Goal: Task Accomplishment & Management: Use online tool/utility

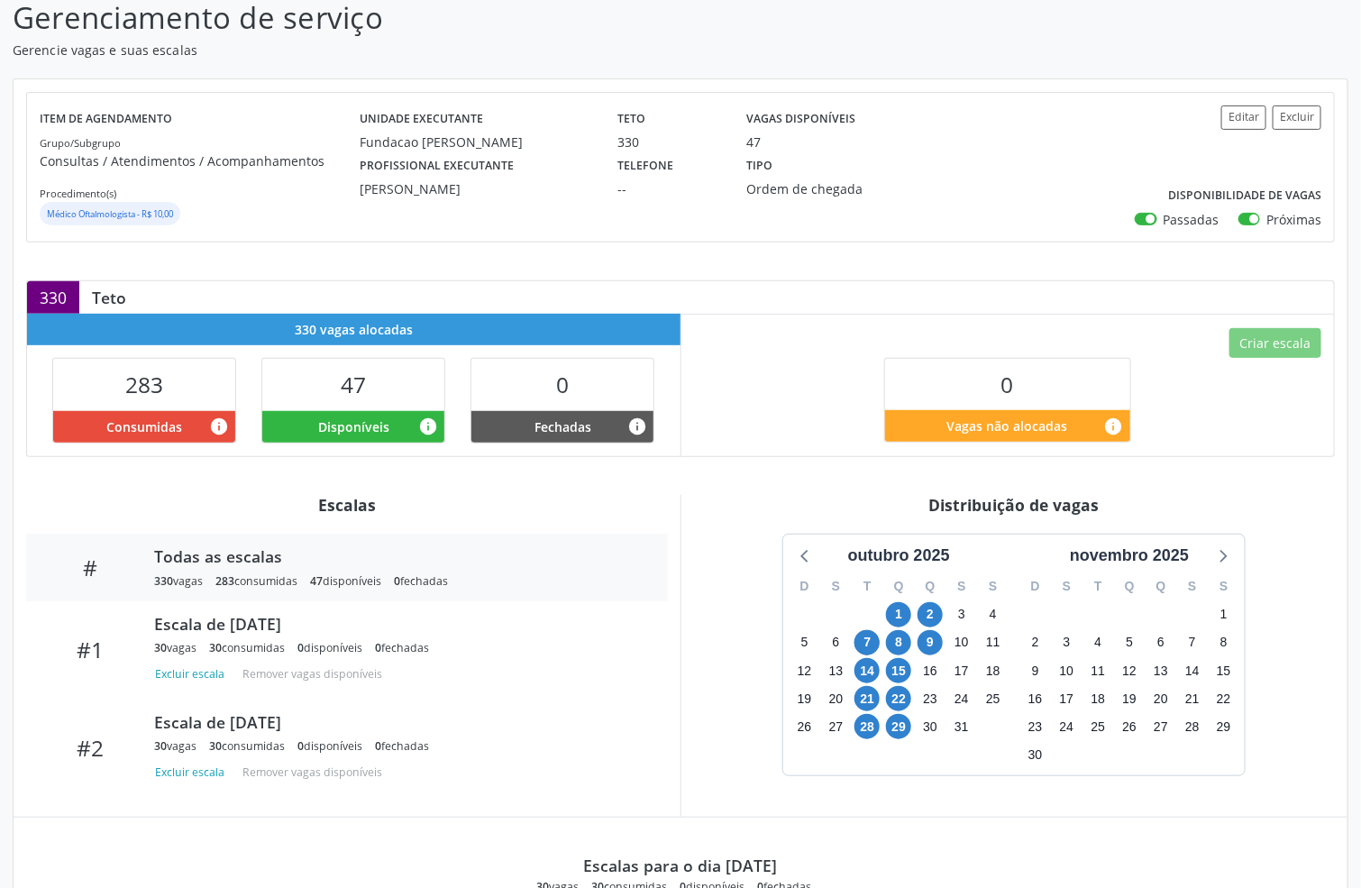
scroll to position [257, 0]
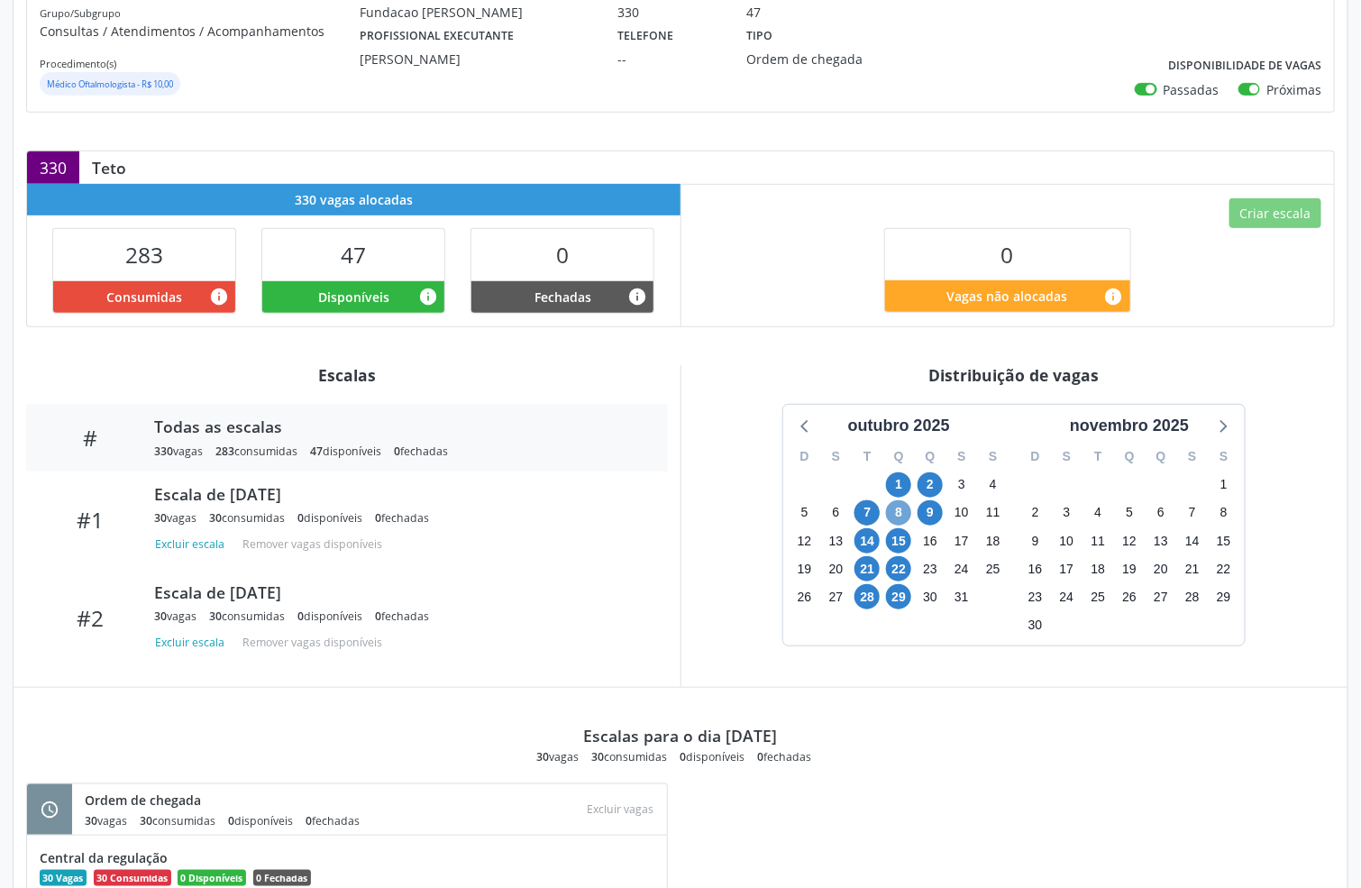
click at [903, 512] on span "8" at bounding box center [898, 512] width 25 height 25
click at [906, 593] on span "29" at bounding box center [898, 596] width 25 height 25
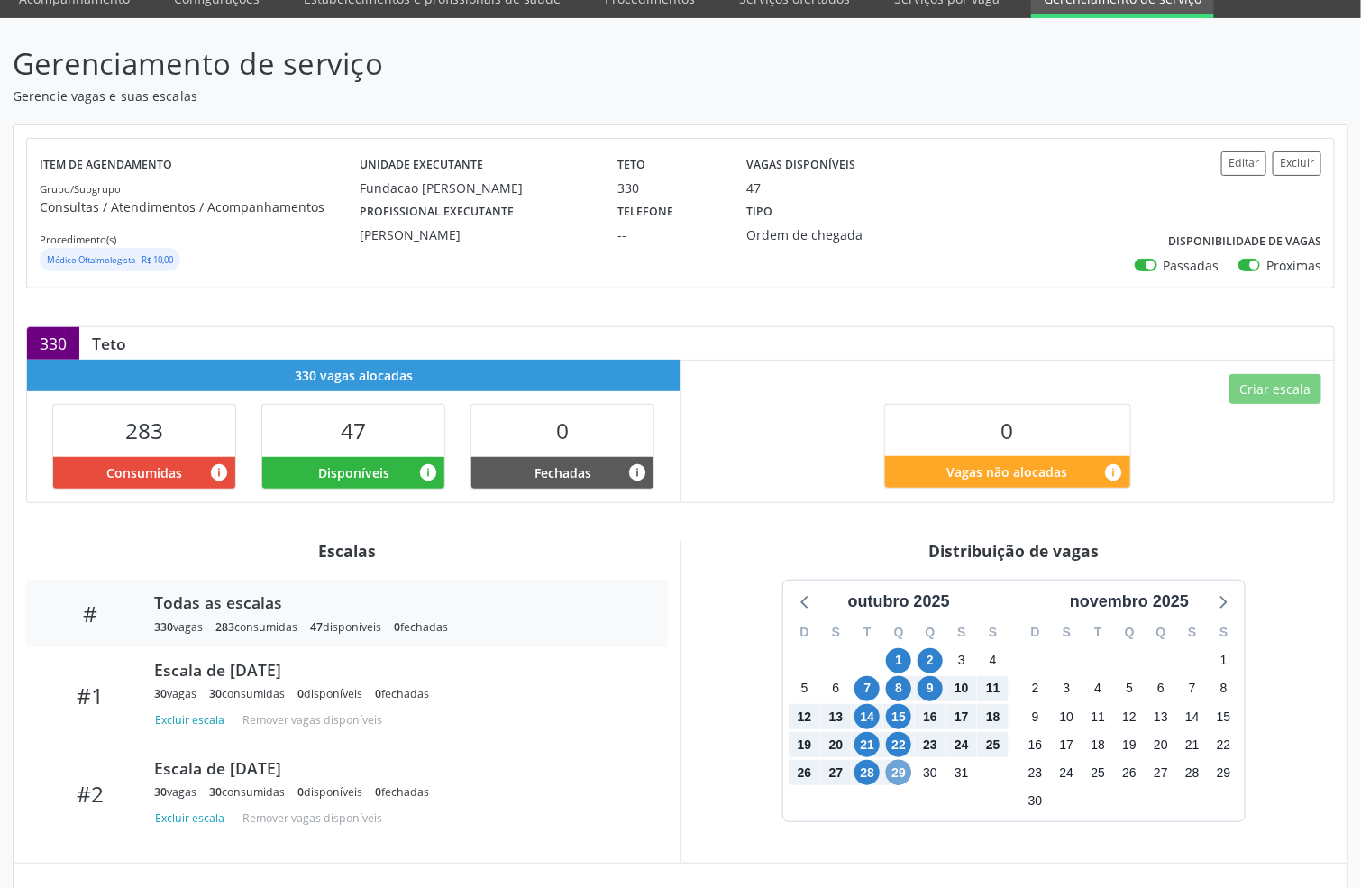
scroll to position [0, 0]
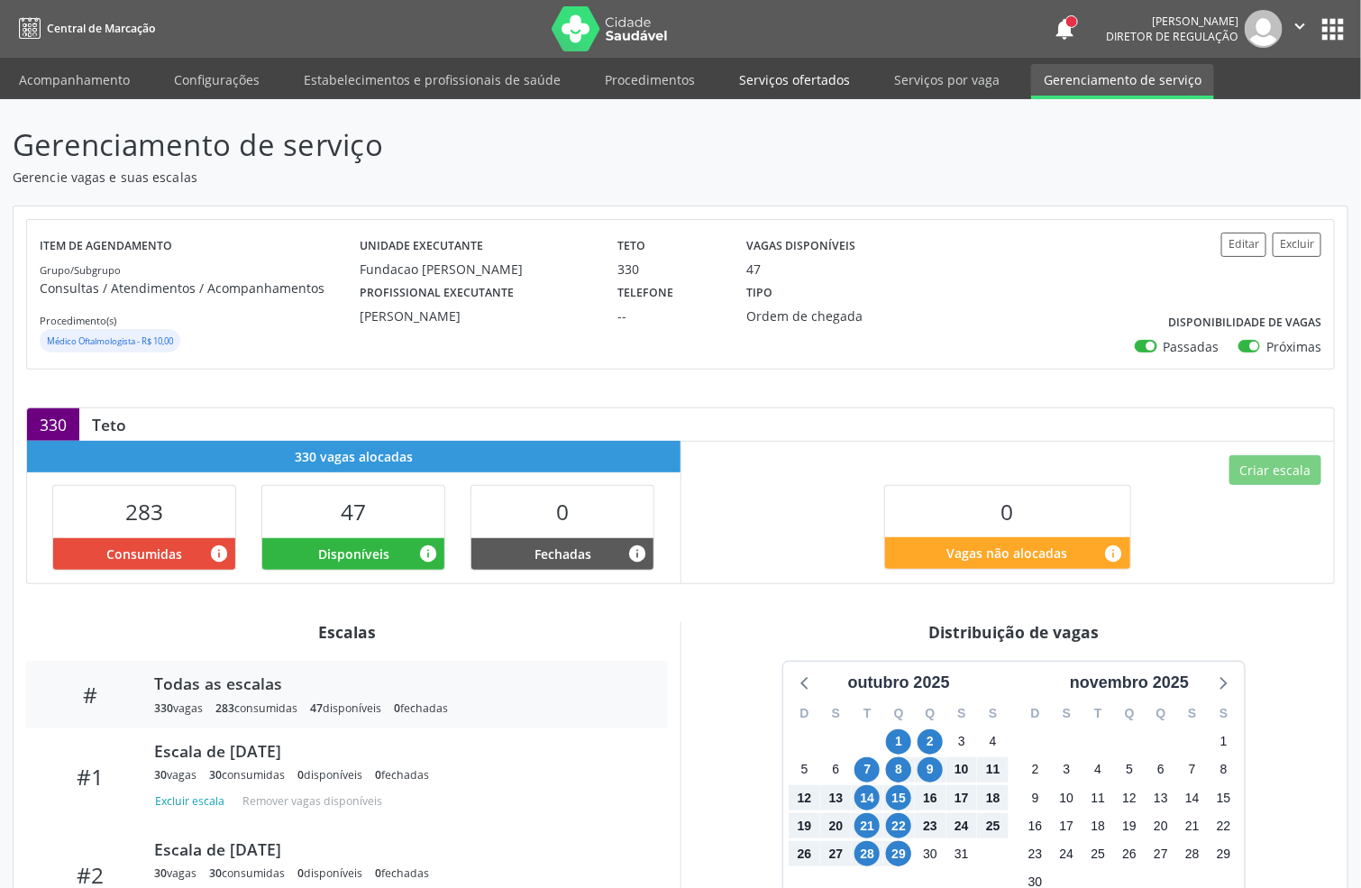
click at [796, 74] on link "Serviços ofertados" at bounding box center [794, 80] width 136 height 32
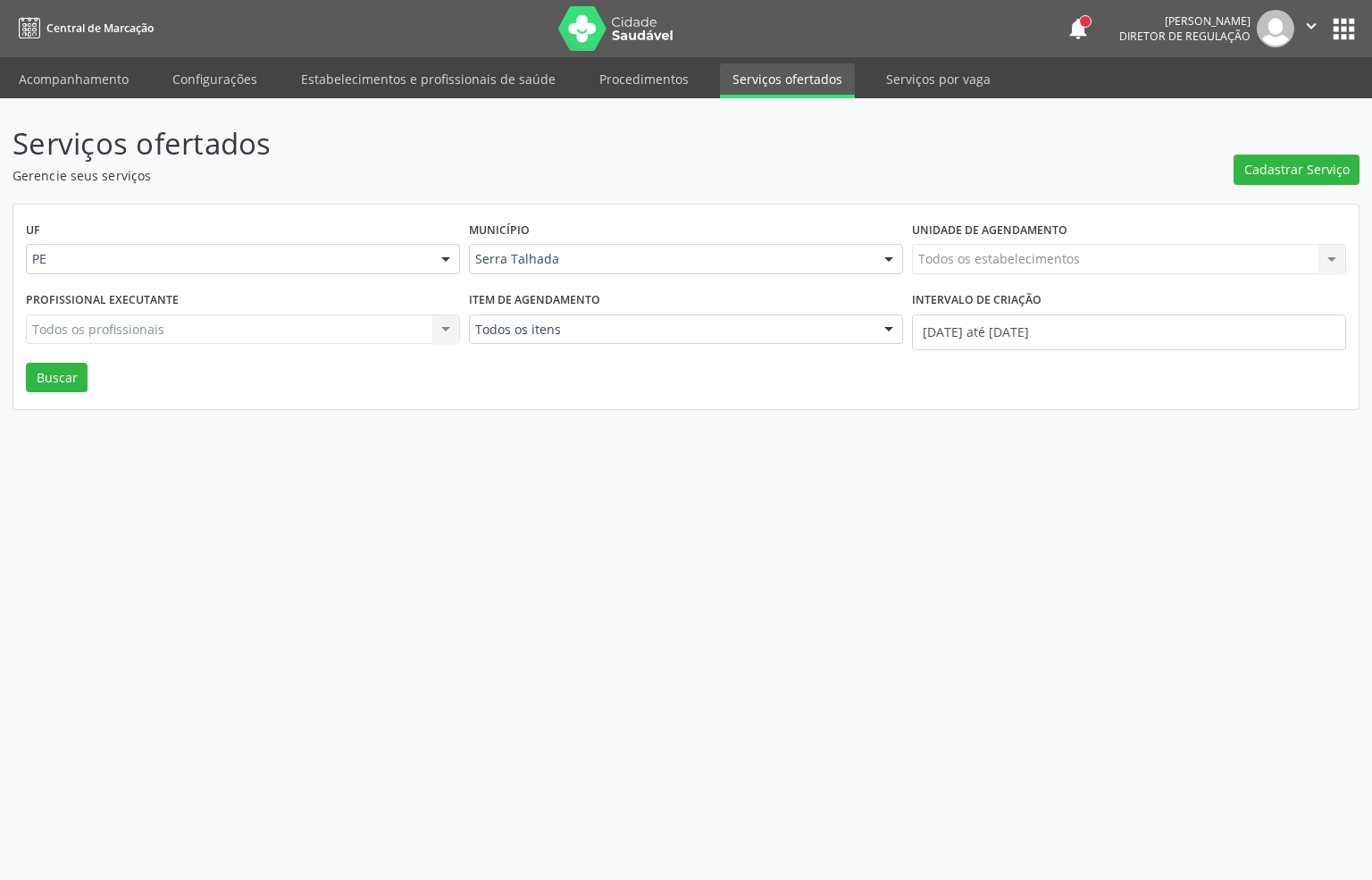
click at [981, 258] on div "Todos os estabelecimentos Todos os estabelecimentos Nenhum resultado encontrado…" at bounding box center [1129, 259] width 434 height 31
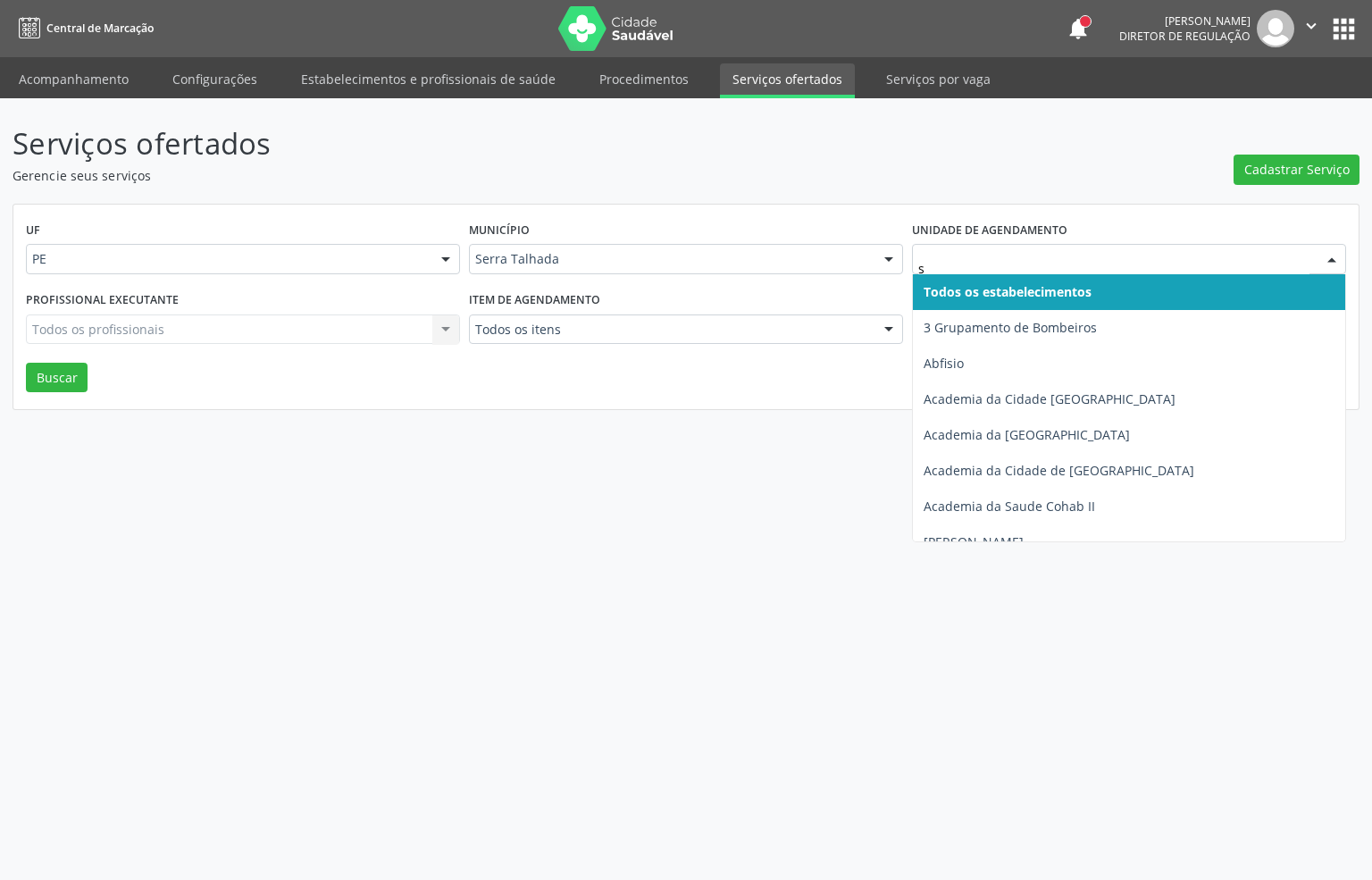
type input "s b"
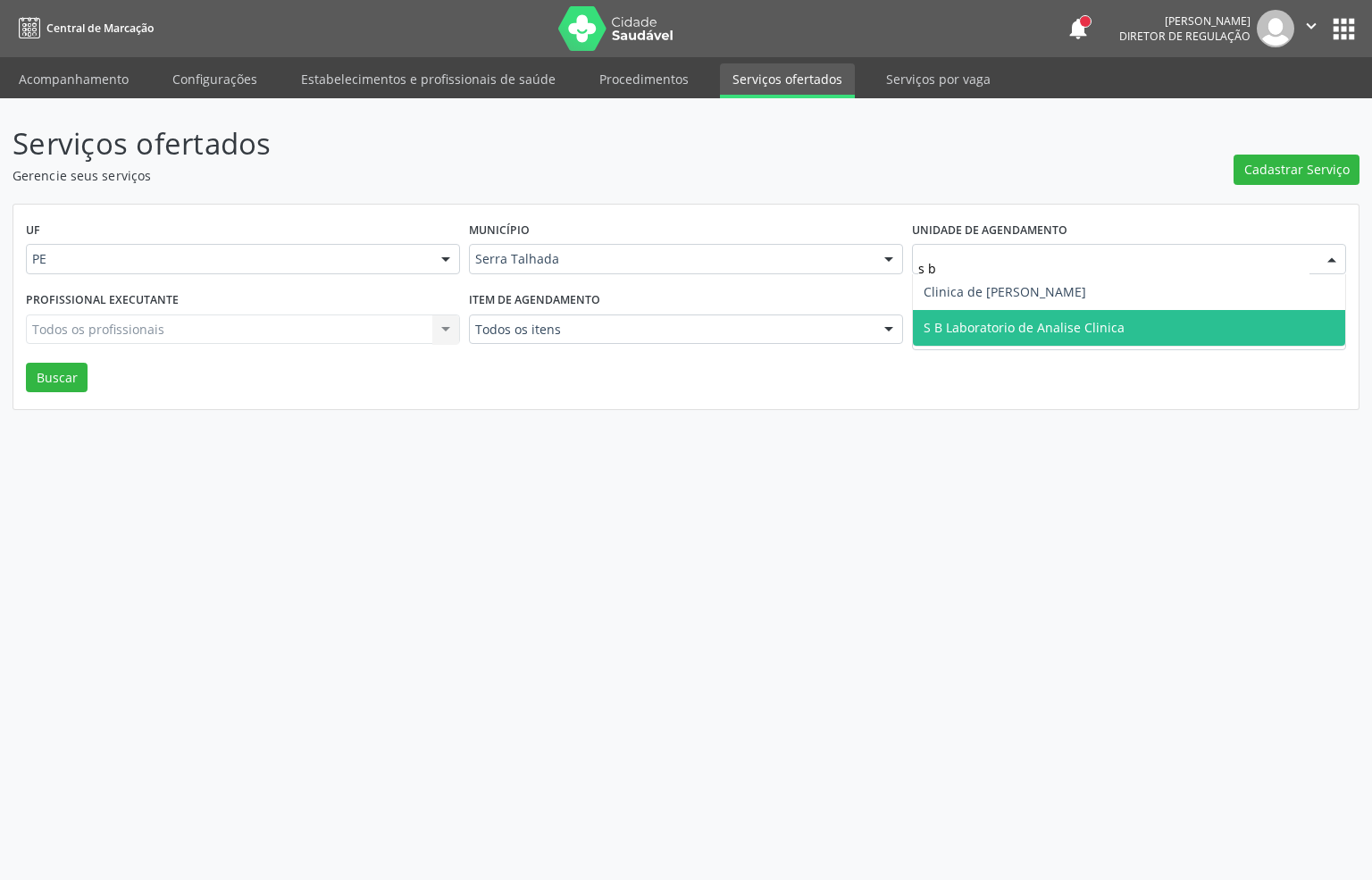
click at [983, 319] on span "S B Laboratorio de Analise Clinica" at bounding box center [1024, 327] width 201 height 17
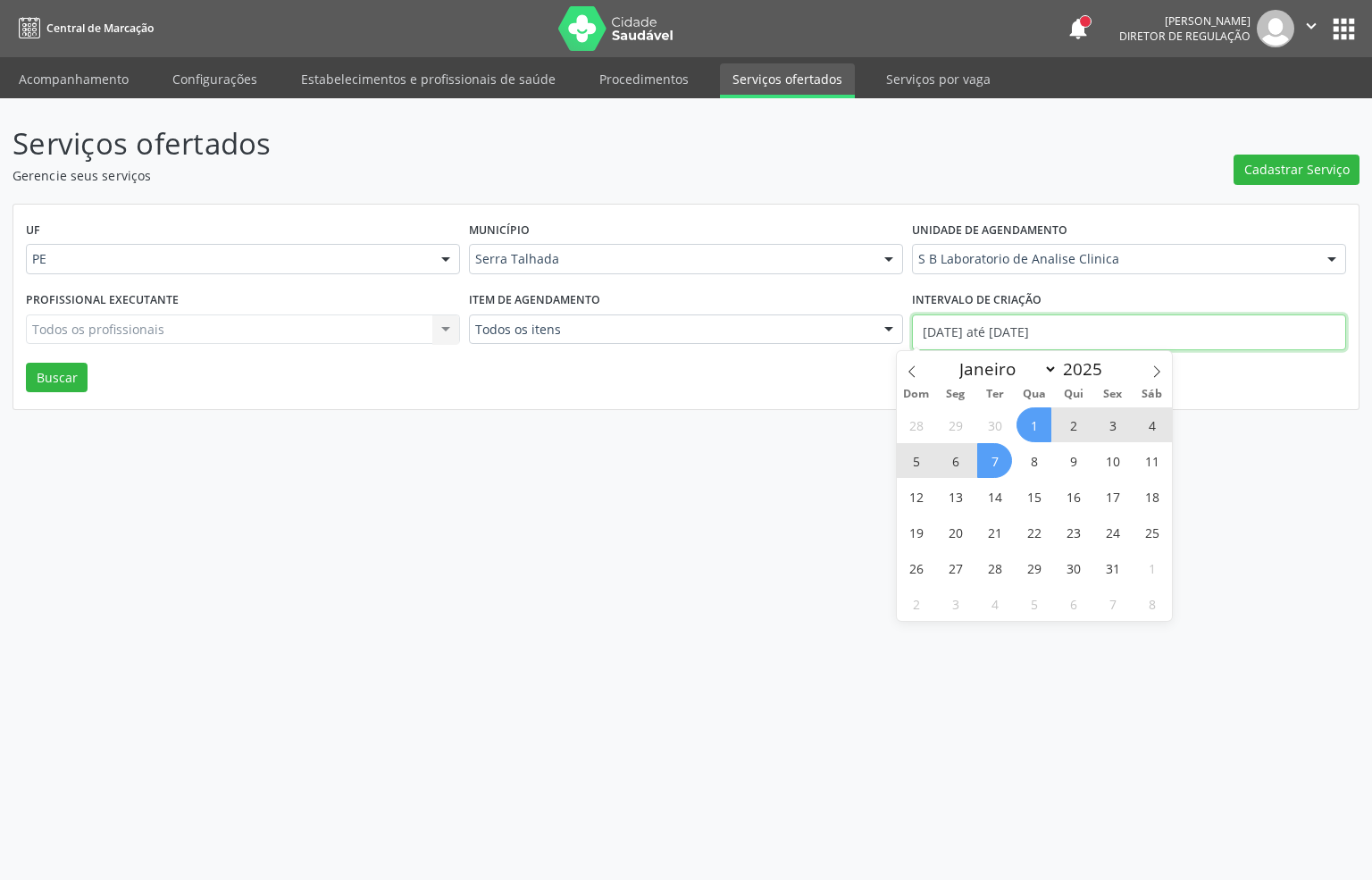
click at [983, 325] on input "01/10/2025 até 07/10/2025" at bounding box center [1129, 332] width 434 height 36
click at [914, 374] on icon at bounding box center [912, 372] width 13 height 13
select select "8"
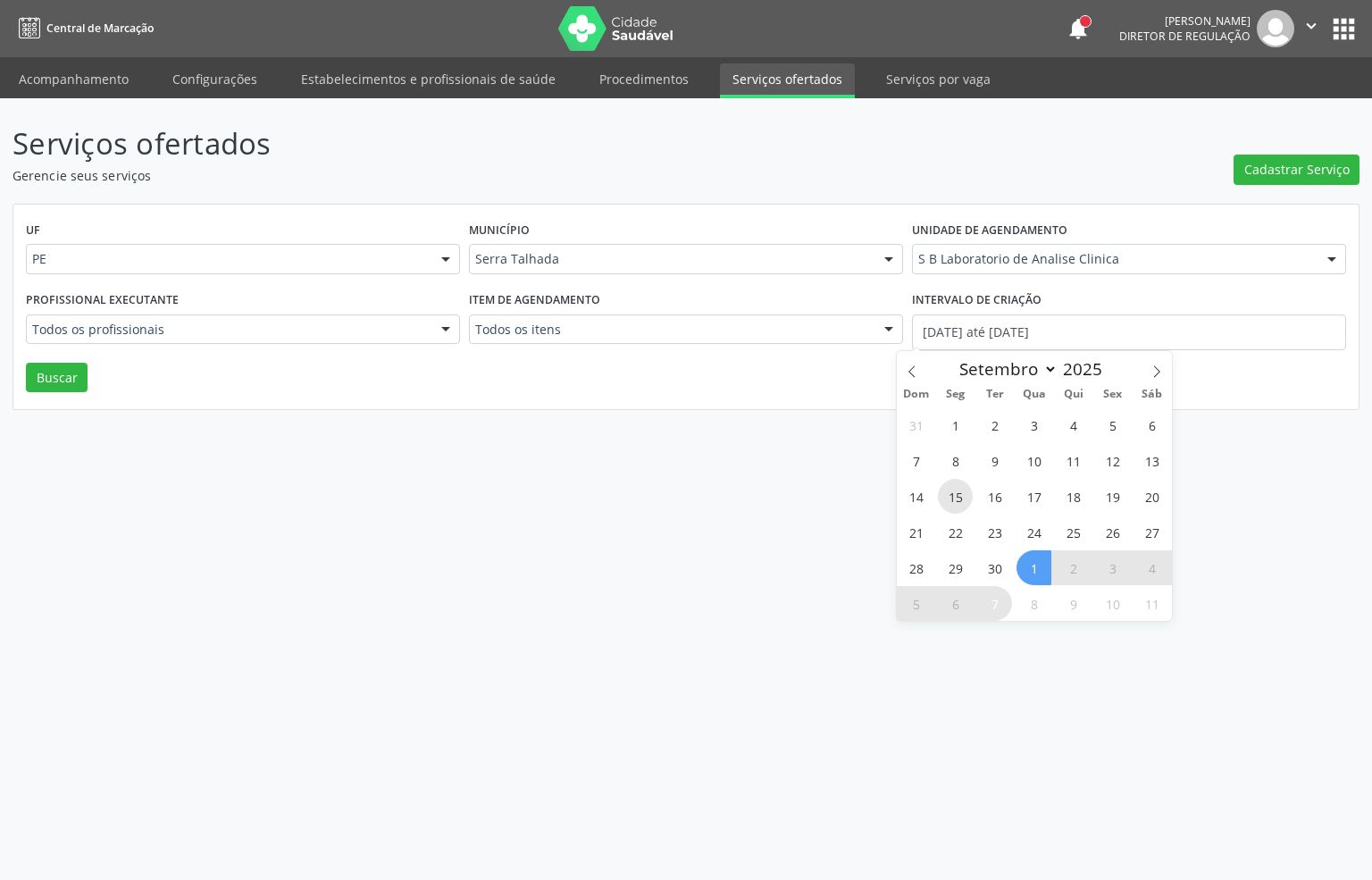
click at [954, 500] on span "15" at bounding box center [955, 495] width 35 height 35
type input "15/09/2025"
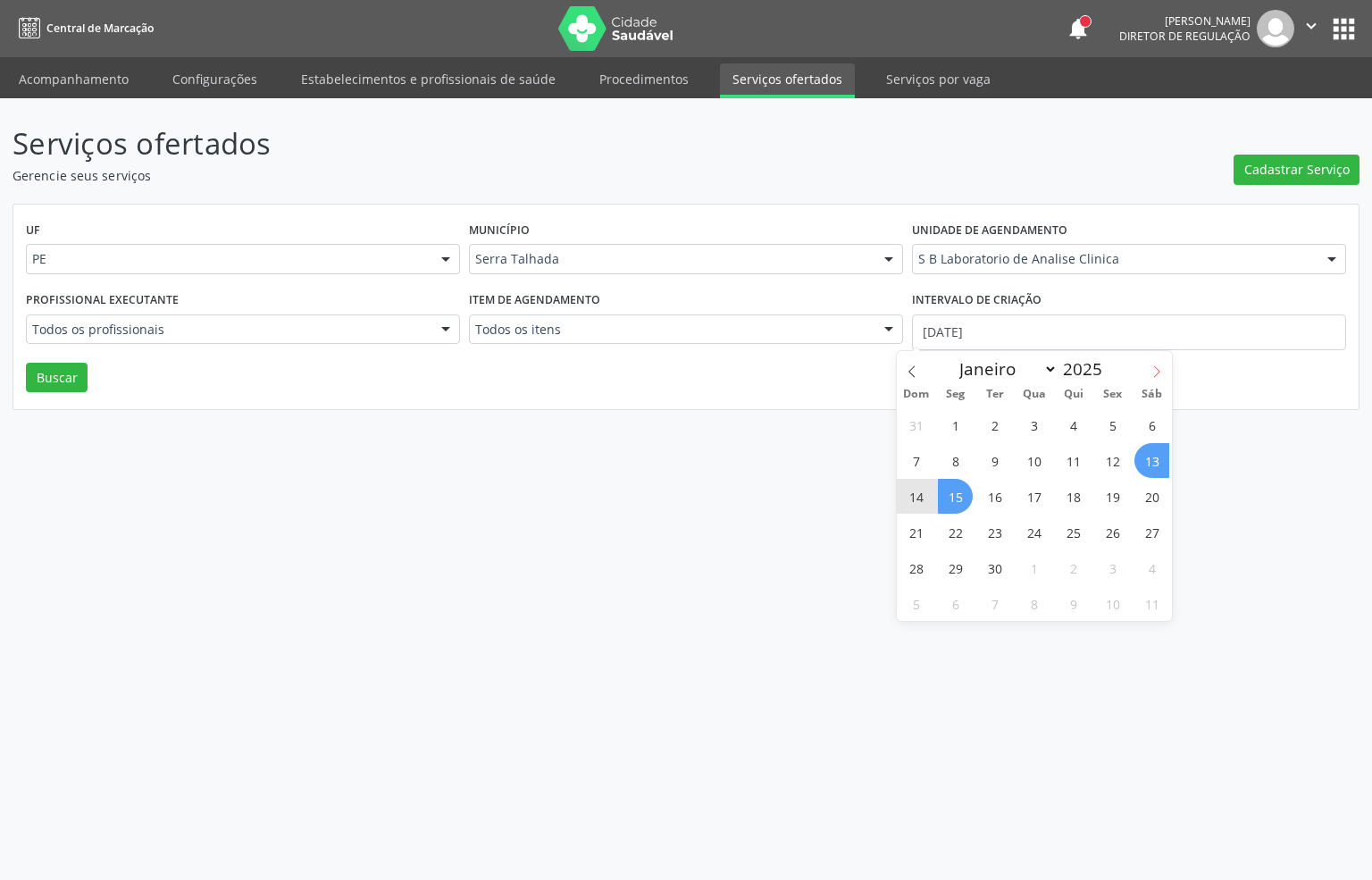
click at [1160, 382] on div "Dom Seg Ter Qua Qui Sex Sáb" at bounding box center [1035, 393] width 276 height 25
click at [1159, 378] on span at bounding box center [1157, 366] width 31 height 31
select select "9"
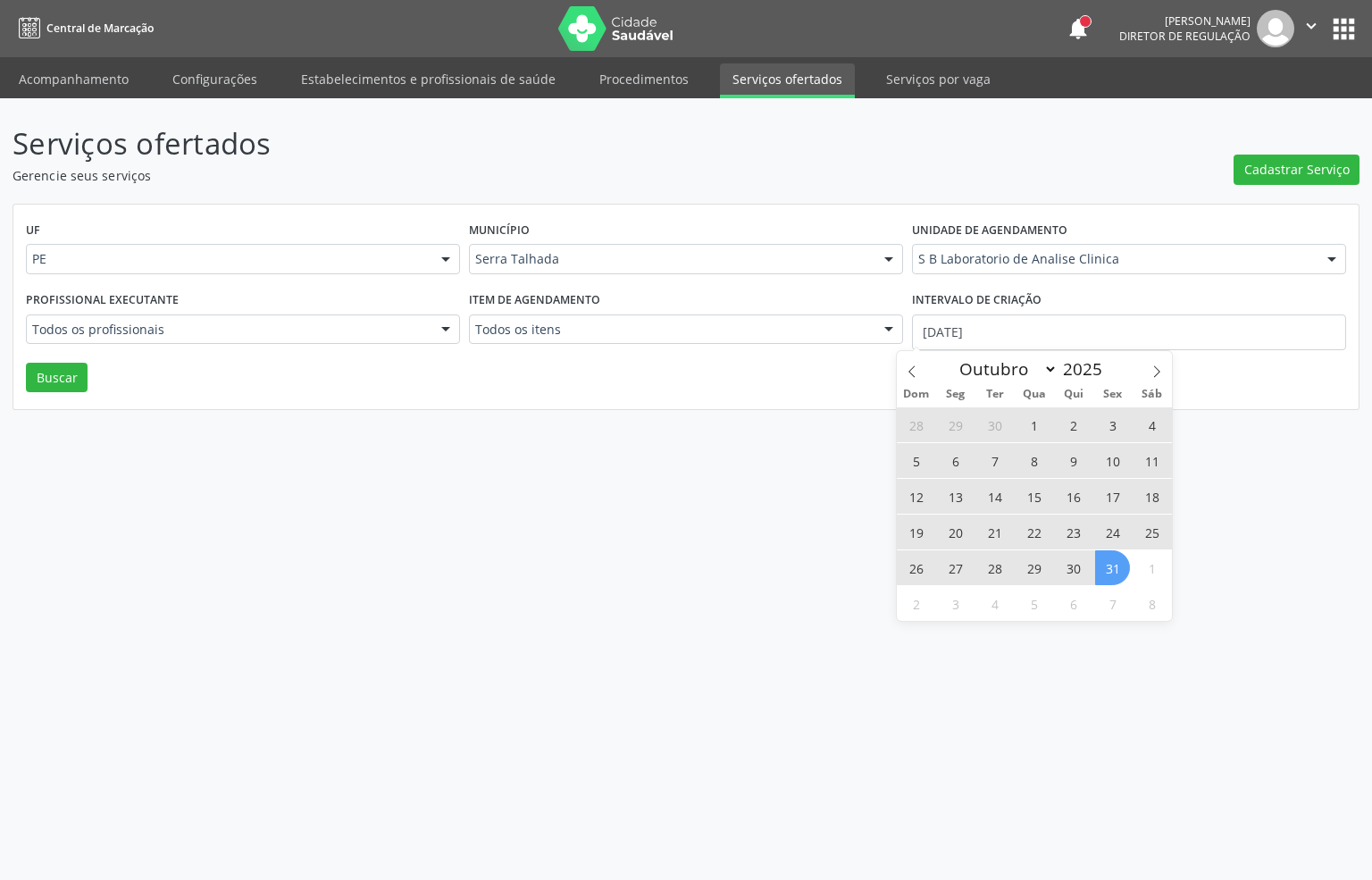
click at [1104, 565] on span "31" at bounding box center [1112, 567] width 35 height 35
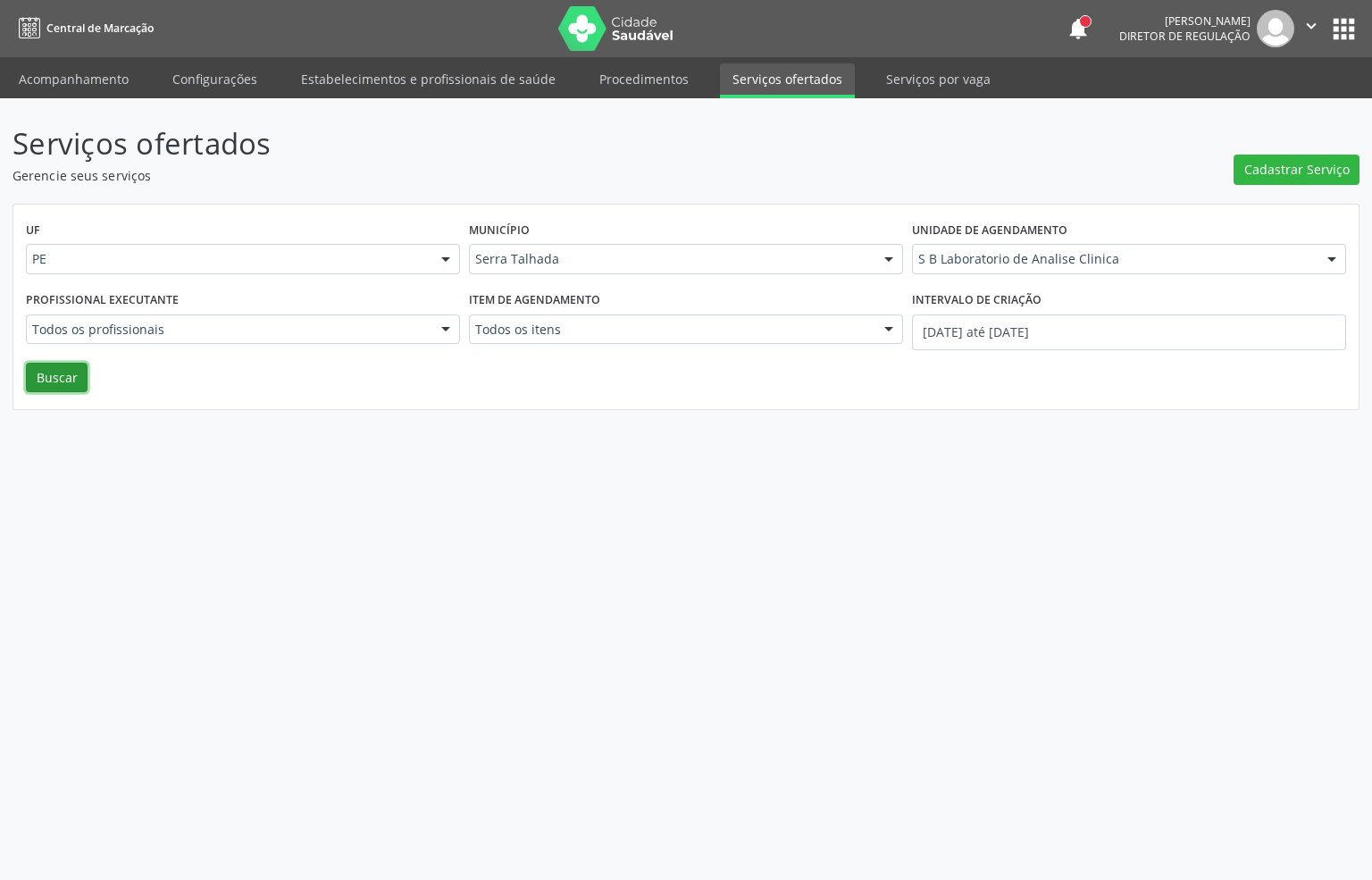
click at [50, 375] on button "Buscar" at bounding box center [57, 378] width 61 height 31
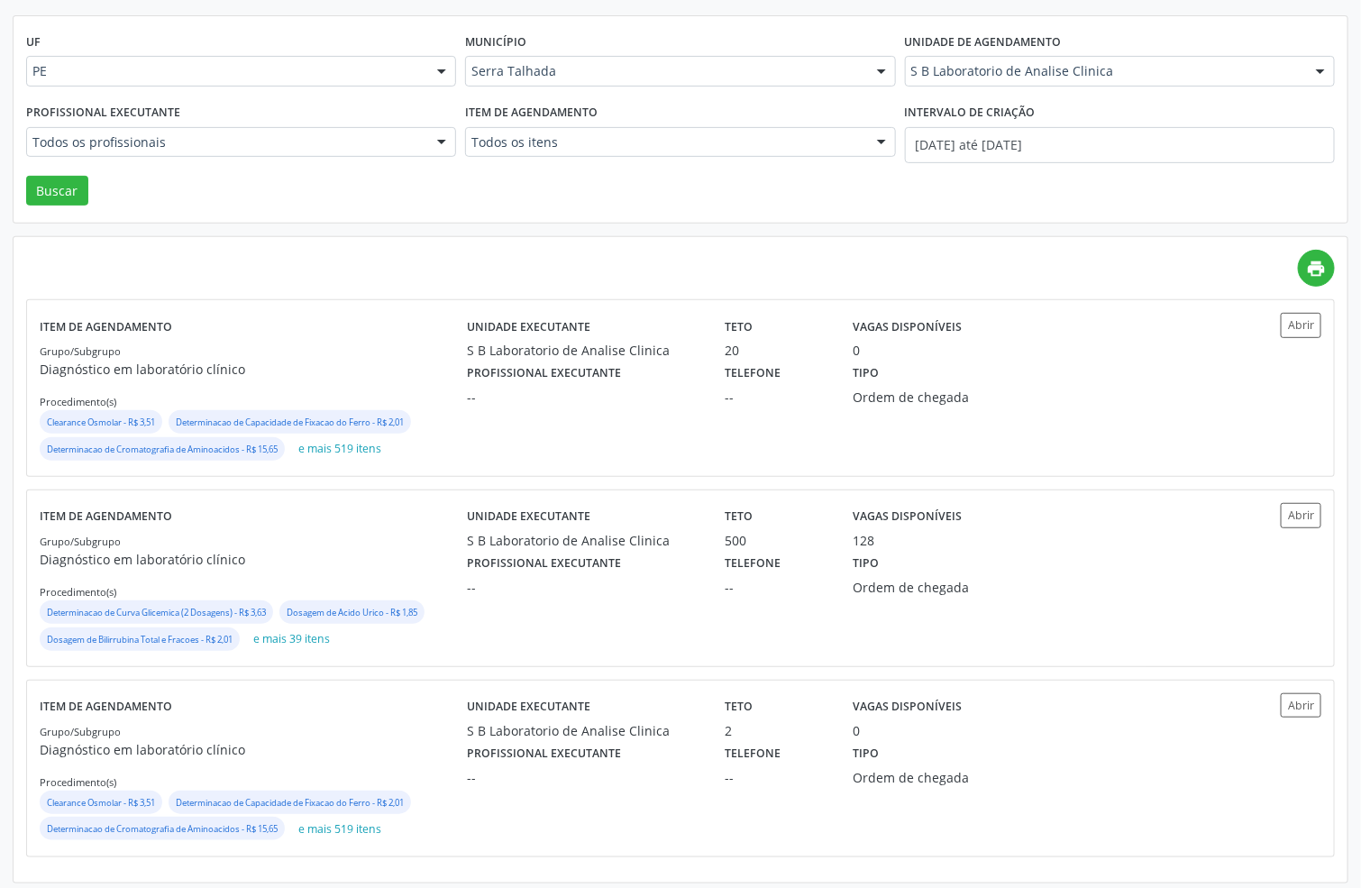
scroll to position [201, 0]
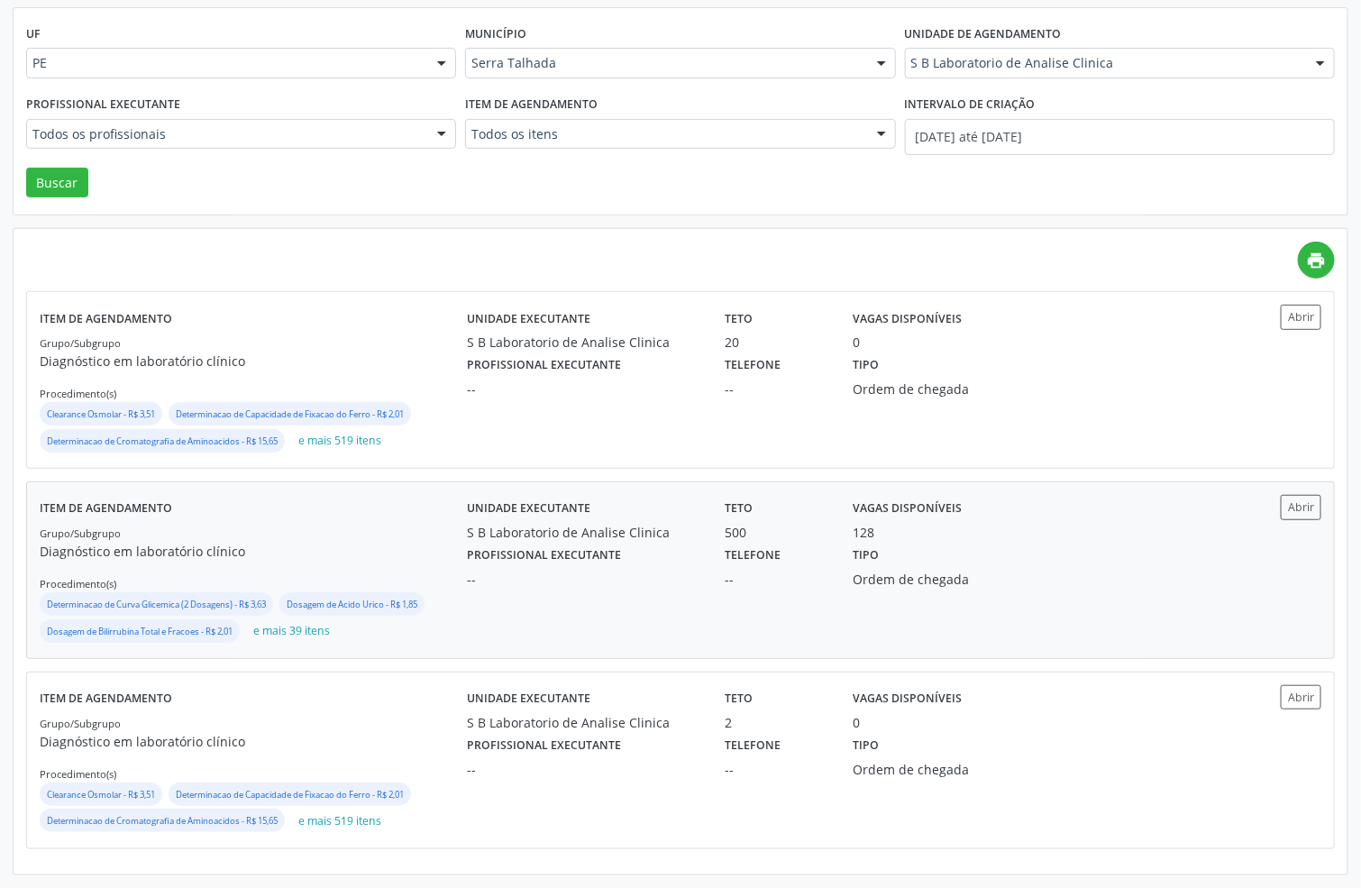
click at [525, 595] on div "Unidade executante S B Laboratorio de Analise Clinica Teto 500 Vagas disponívei…" at bounding box center [841, 570] width 748 height 150
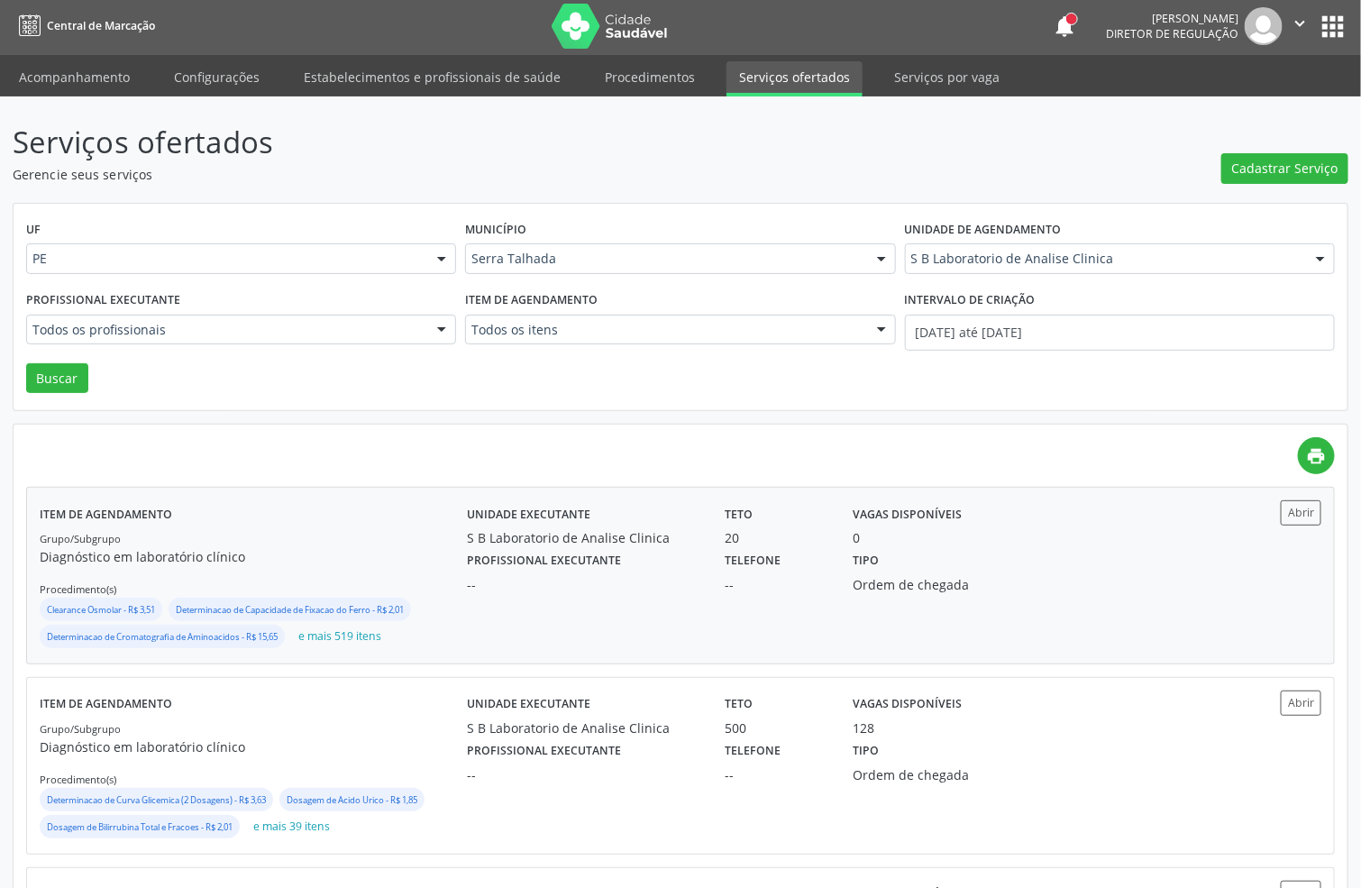
scroll to position [0, 0]
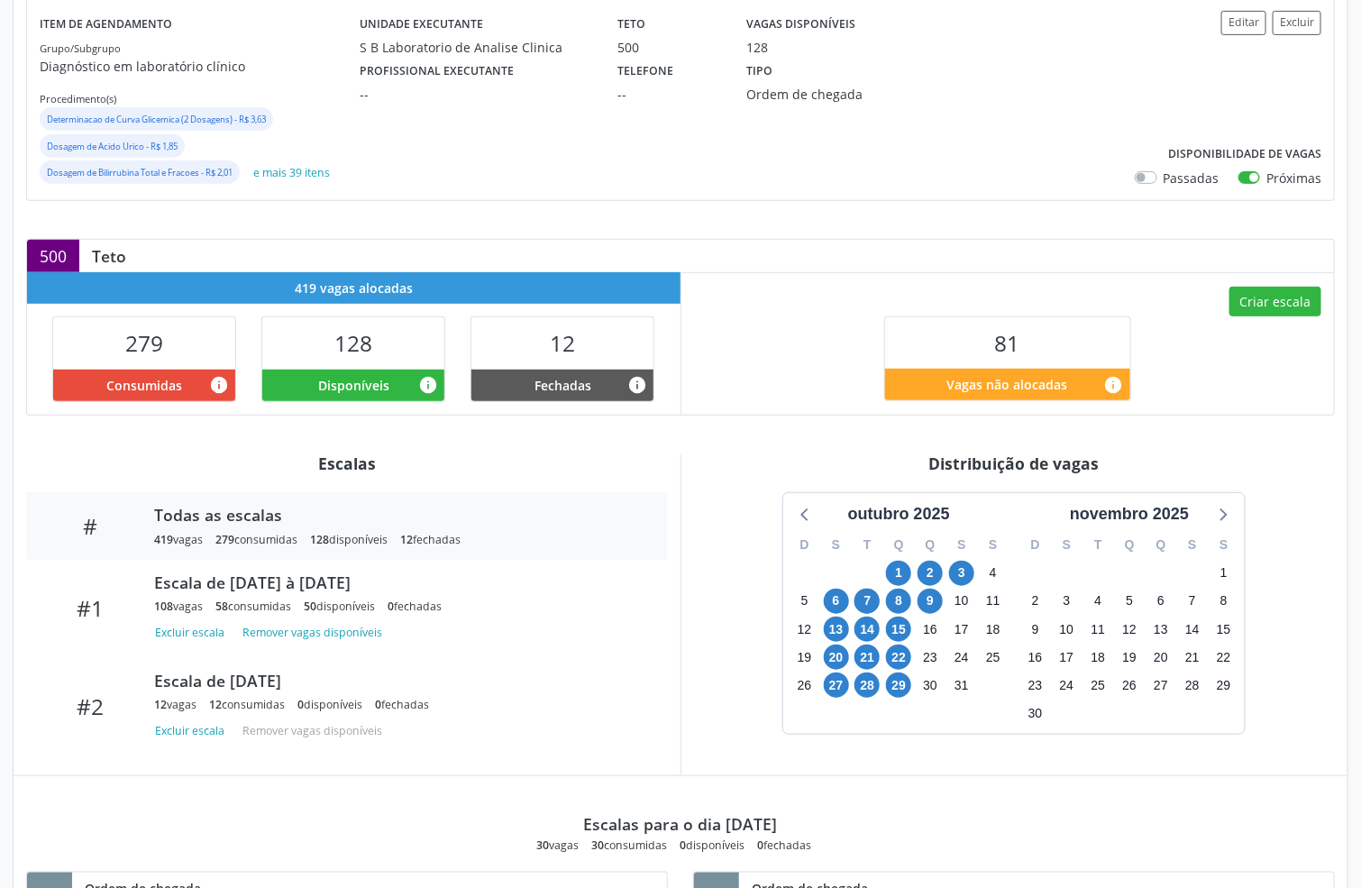
scroll to position [270, 0]
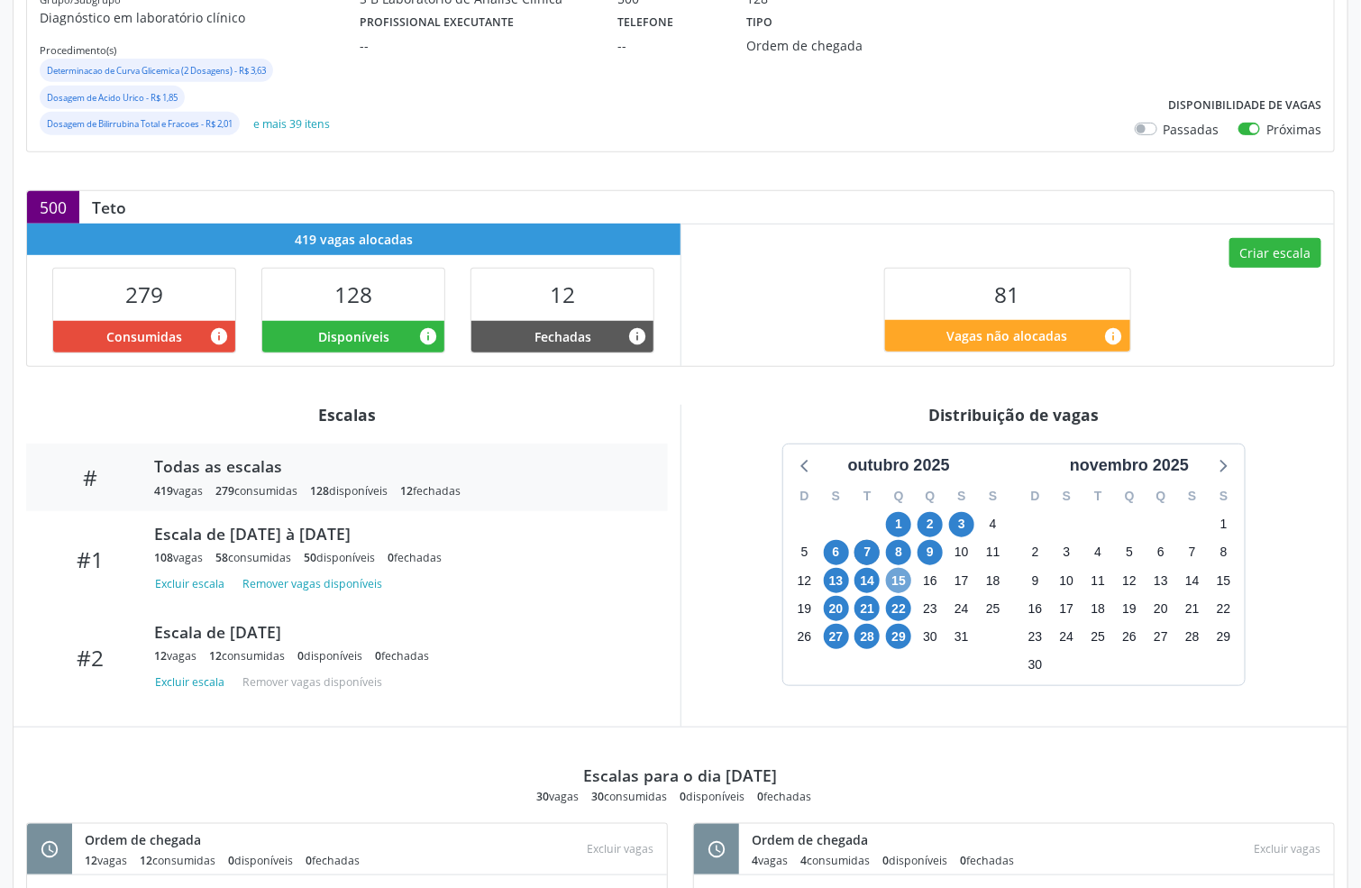
click at [892, 582] on span "15" at bounding box center [898, 580] width 25 height 25
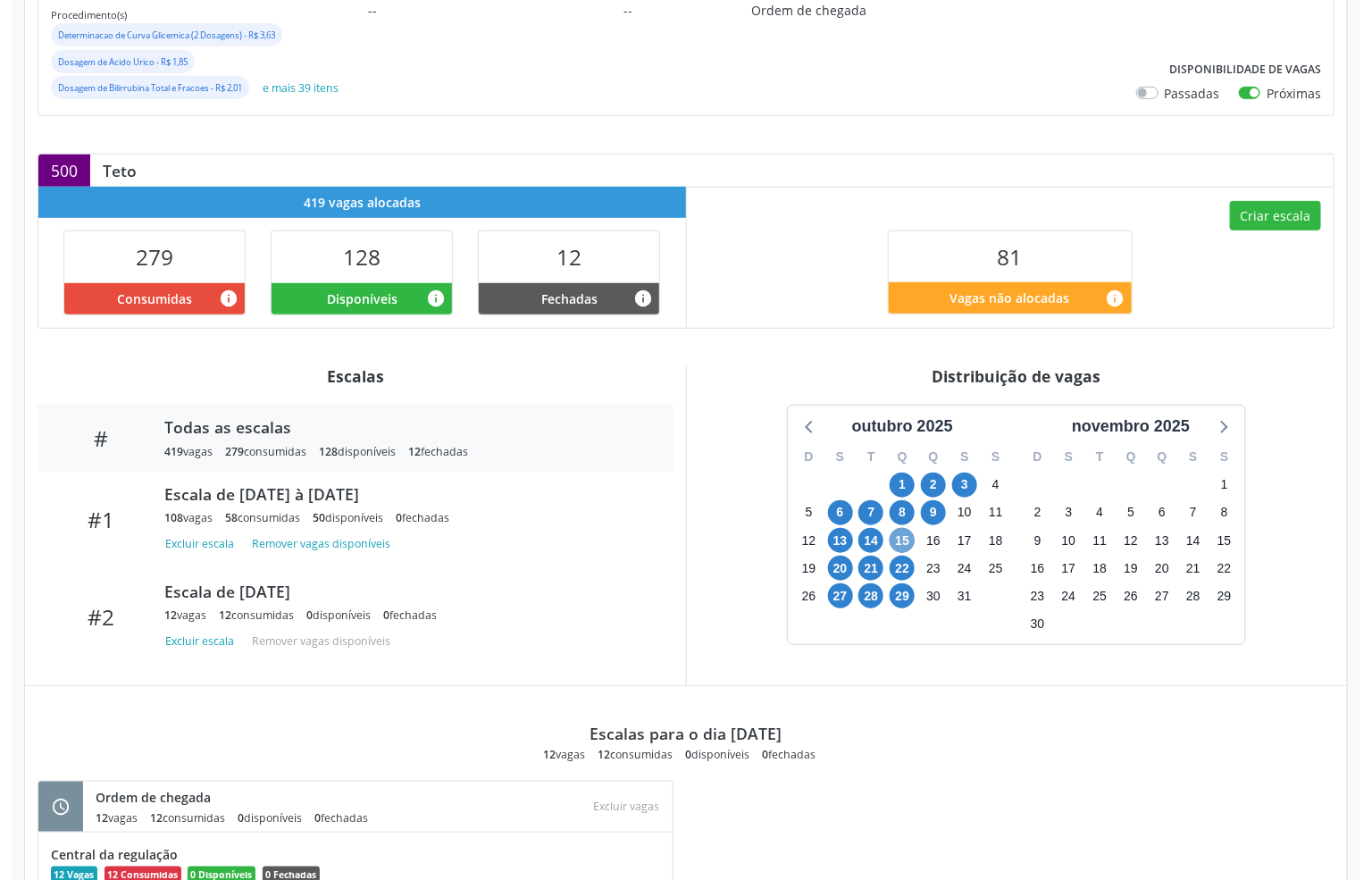
scroll to position [72, 0]
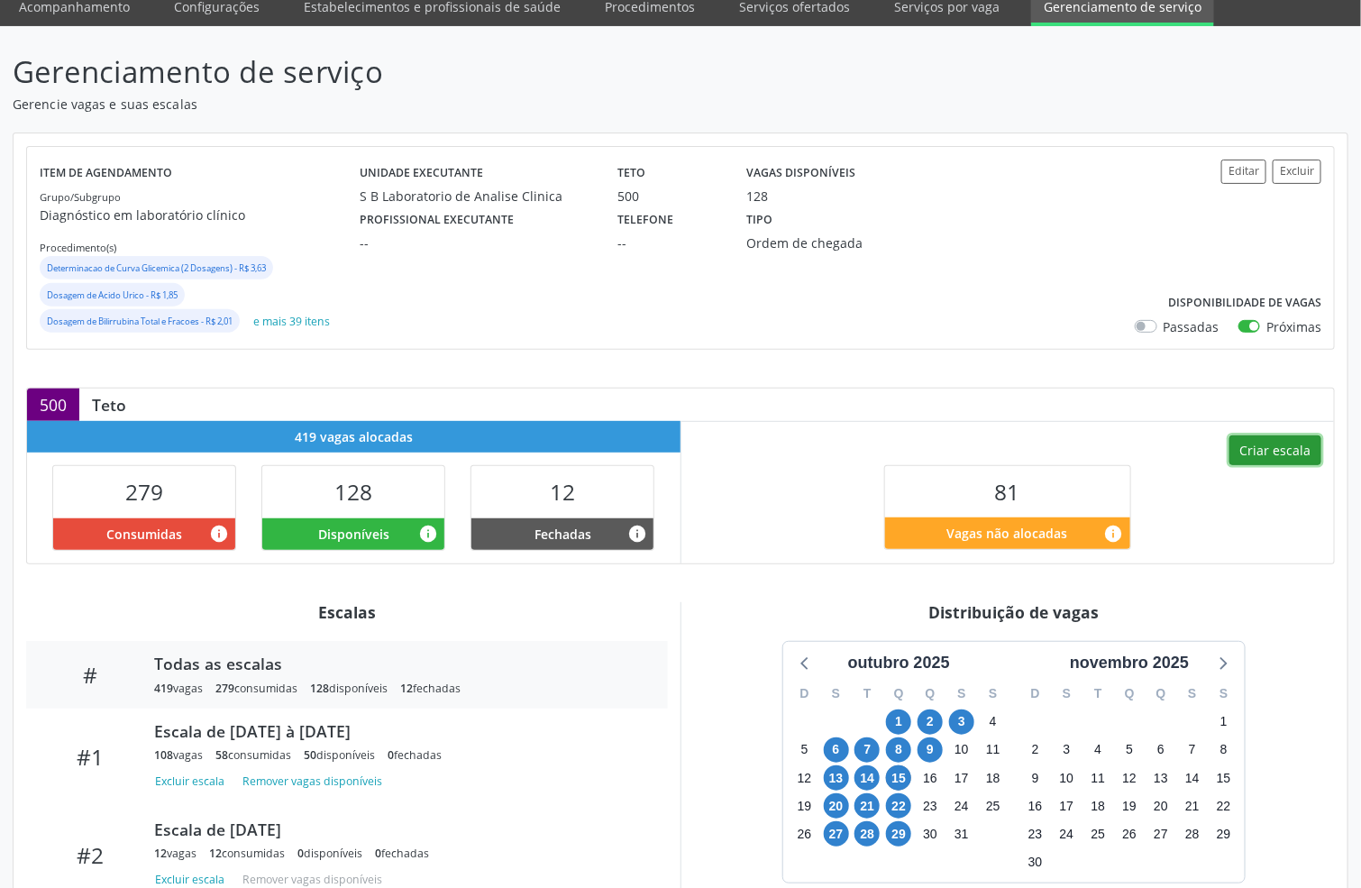
click at [1265, 452] on button "Criar escala" at bounding box center [1275, 450] width 92 height 31
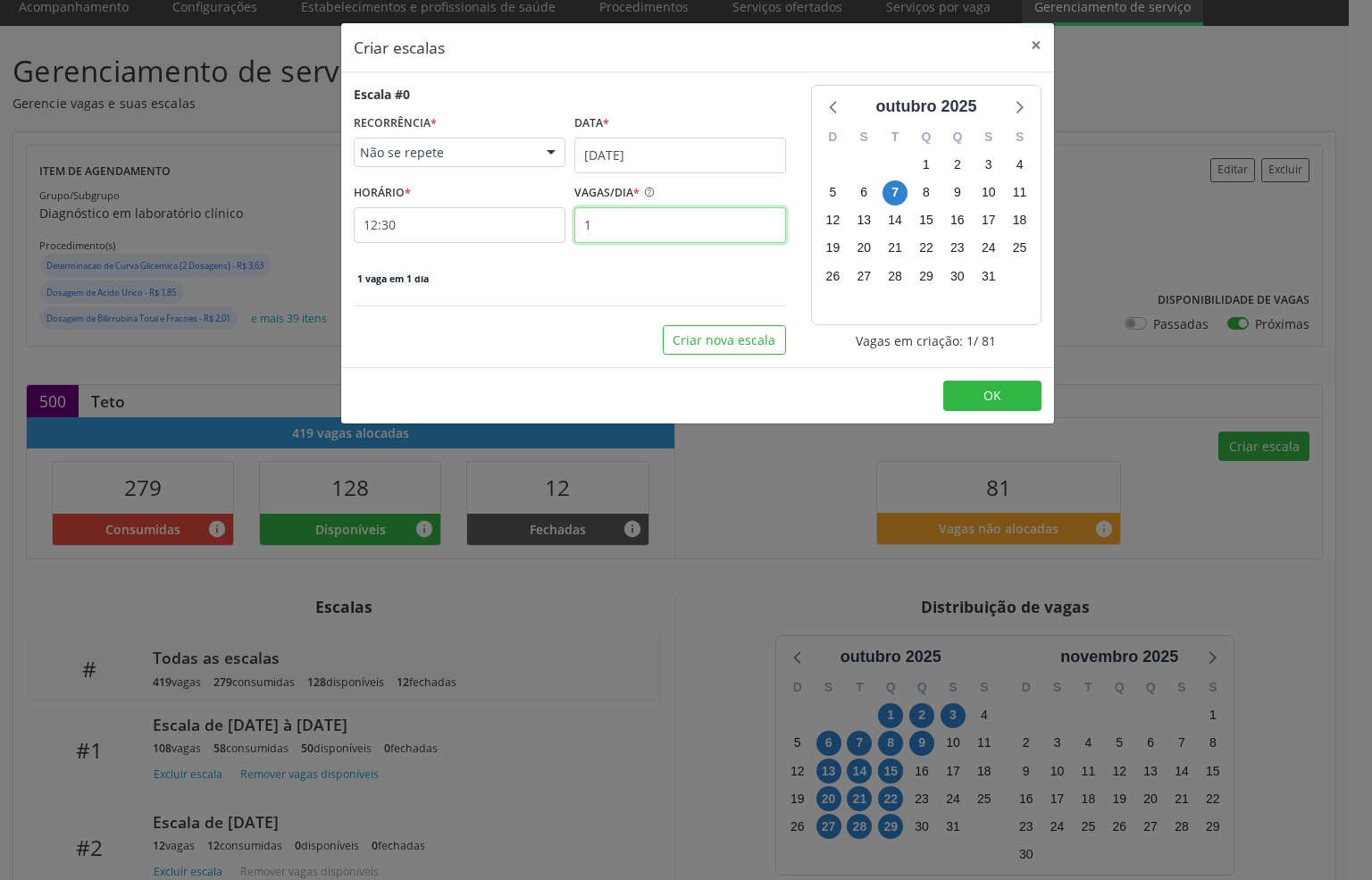
click at [702, 229] on input "1" at bounding box center [680, 225] width 212 height 36
type input "12"
drag, startPoint x: 539, startPoint y: 228, endPoint x: 522, endPoint y: 266, distance: 41.6
click at [534, 250] on div "Escala #0 RECORRÊNCIA * Não se repete Não se repete Diário/Semanal Mensal Nenhu…" at bounding box center [570, 186] width 432 height 202
click at [461, 225] on input "12:30" at bounding box center [460, 225] width 212 height 36
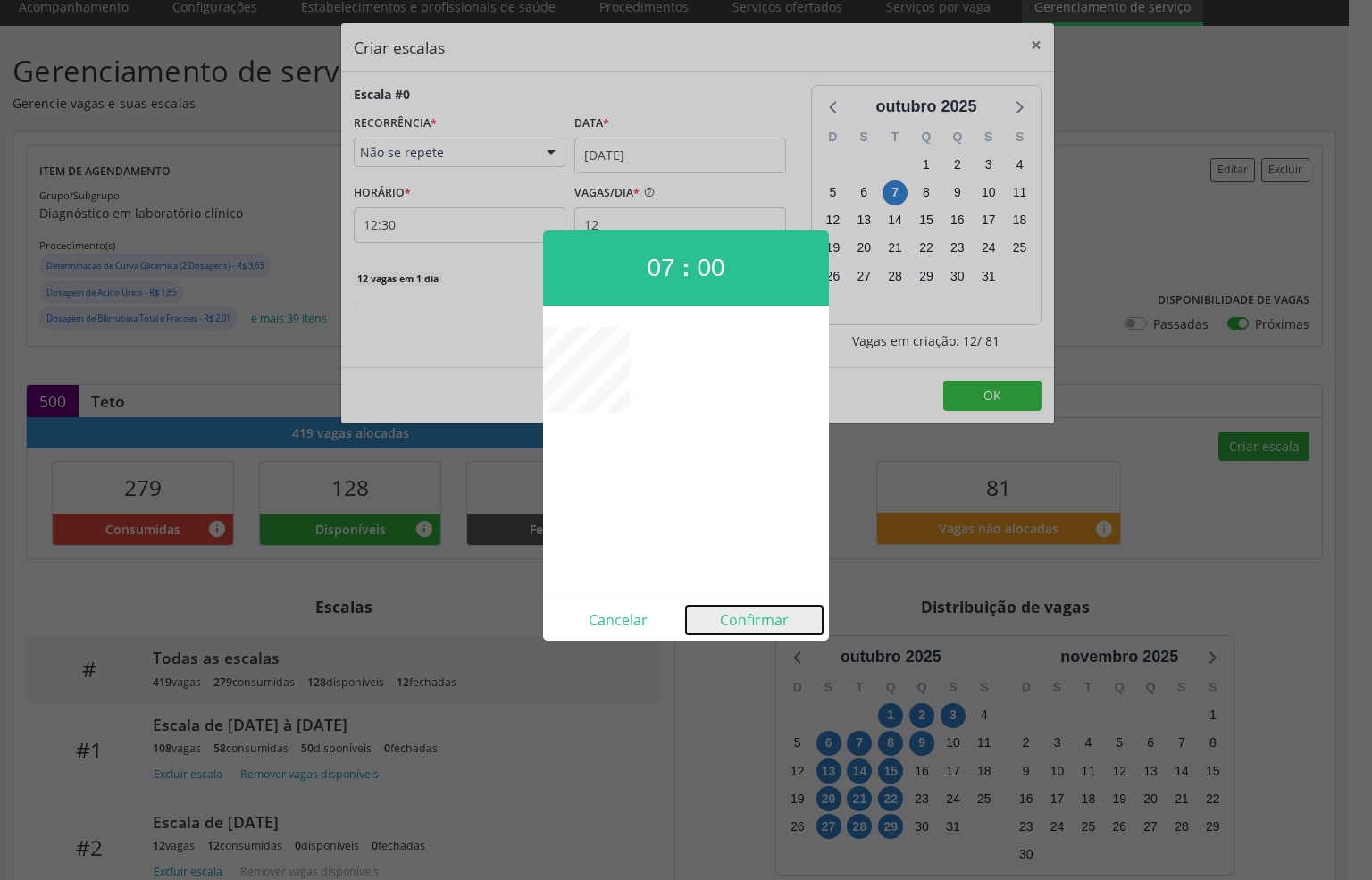
click at [730, 613] on button "Confirmar" at bounding box center [754, 619] width 137 height 29
type input "07:00"
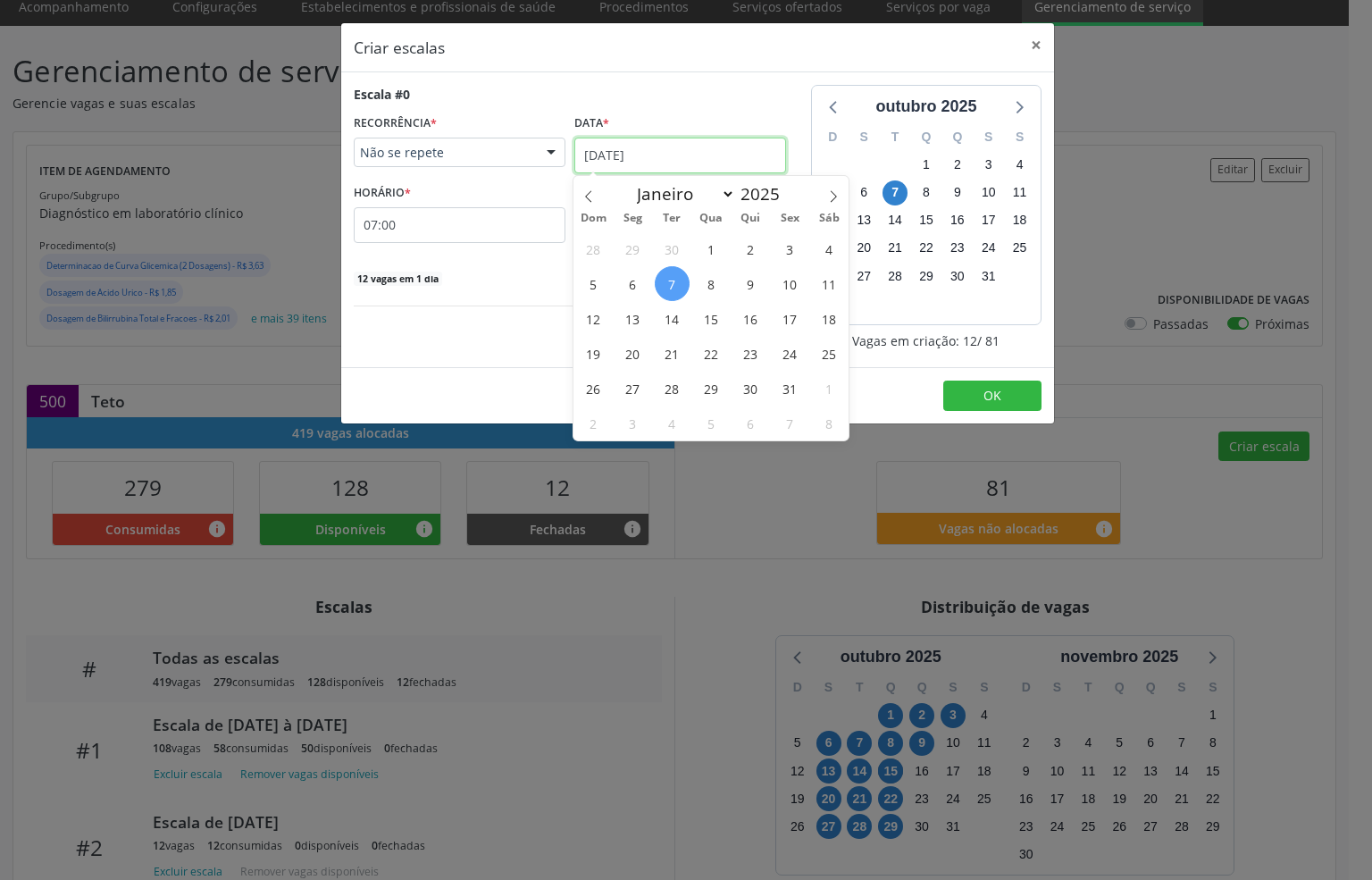
click at [695, 159] on input "07/10/2025" at bounding box center [680, 156] width 212 height 36
click at [700, 322] on span "15" at bounding box center [711, 318] width 35 height 35
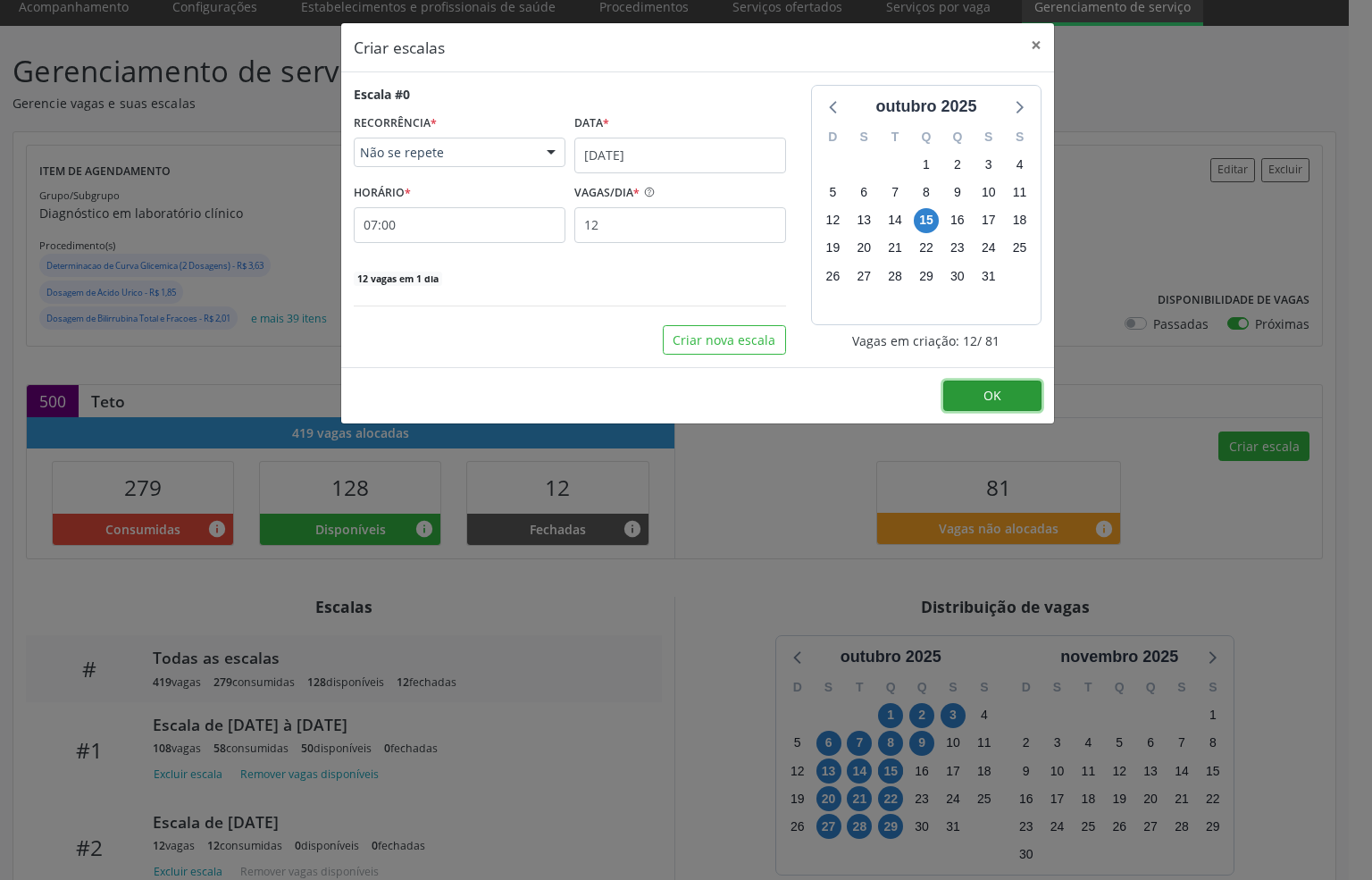
click at [973, 389] on button "OK" at bounding box center [991, 395] width 98 height 31
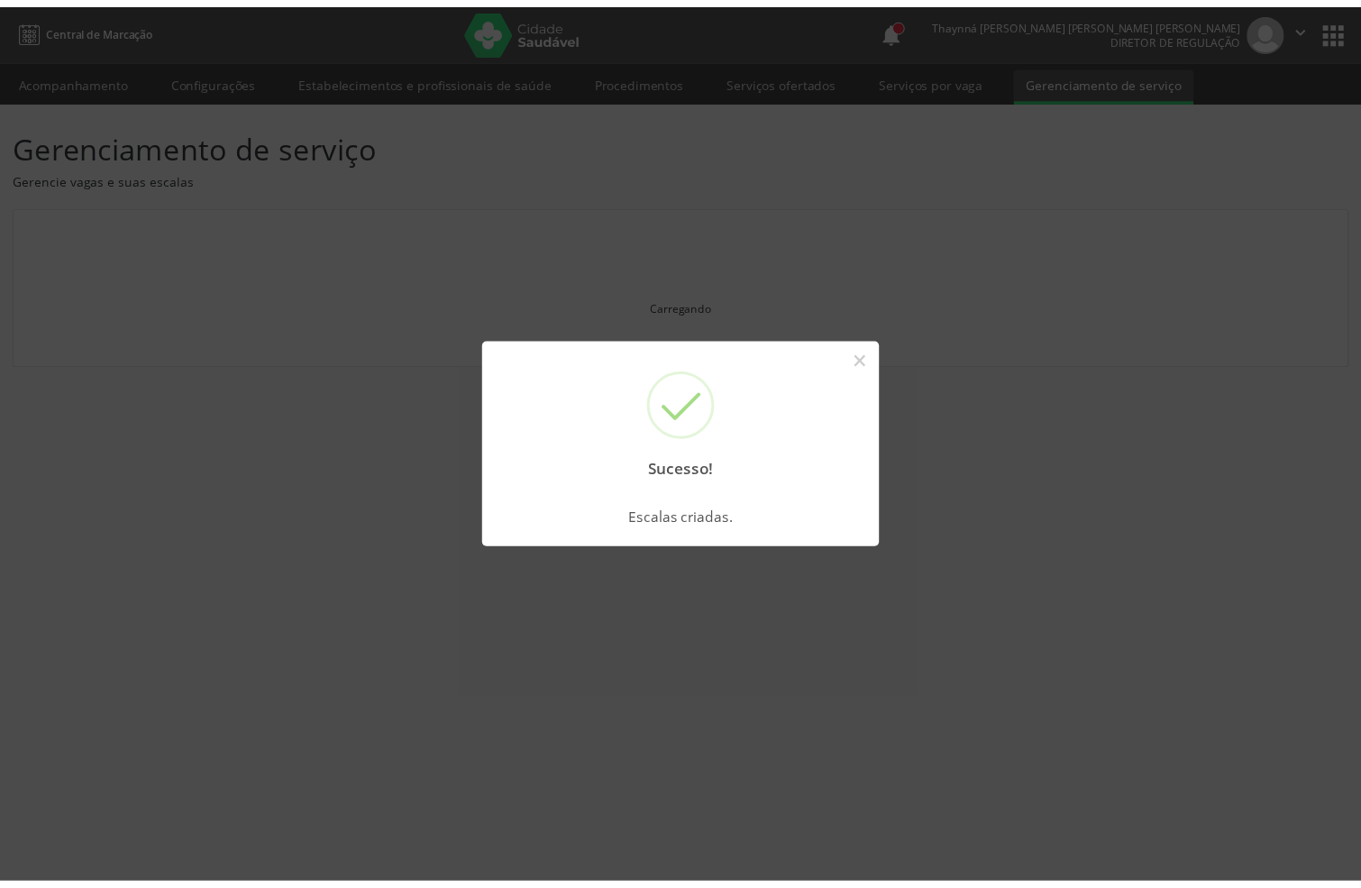
scroll to position [0, 0]
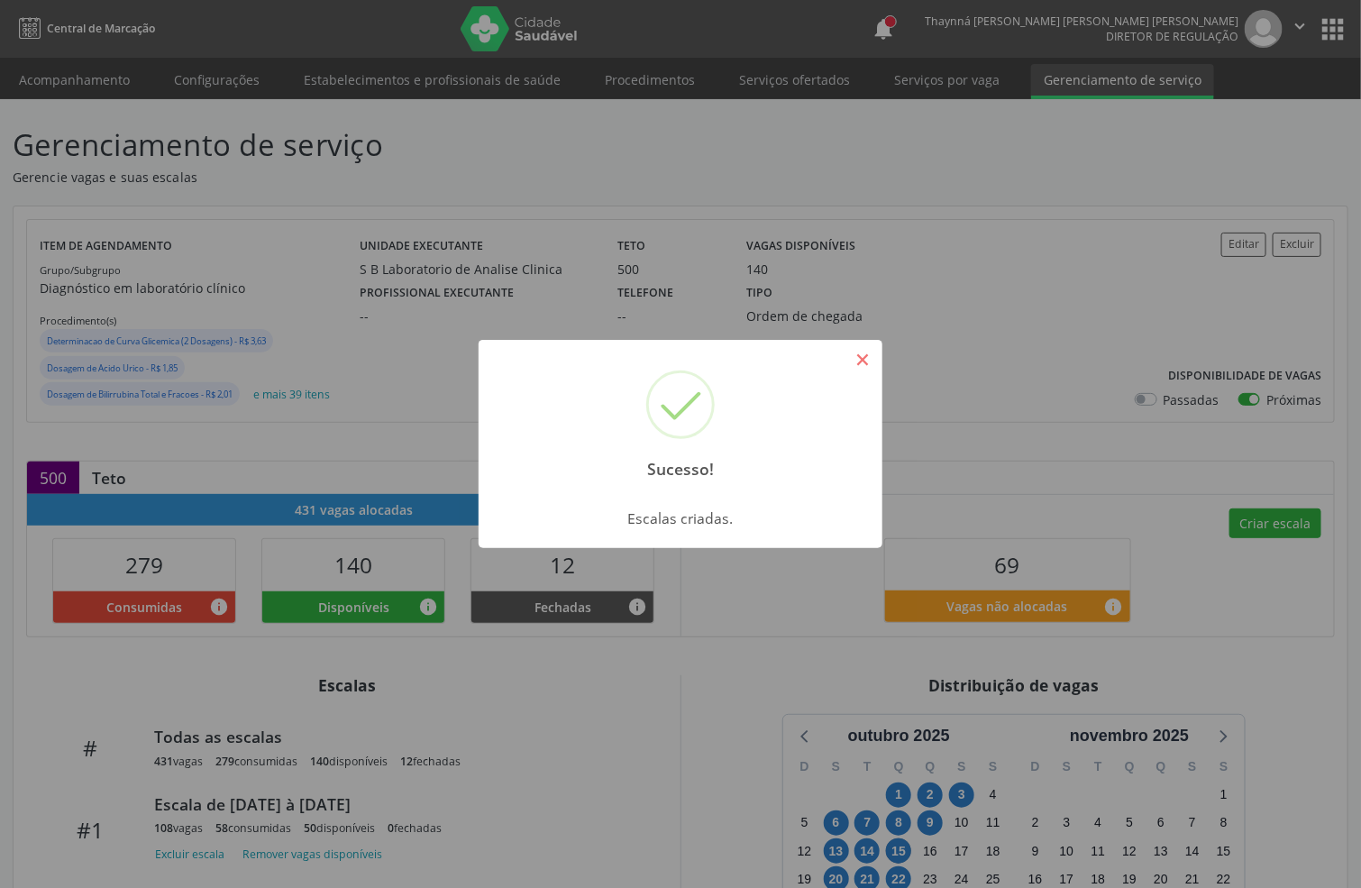
click at [874, 354] on button "×" at bounding box center [862, 359] width 31 height 31
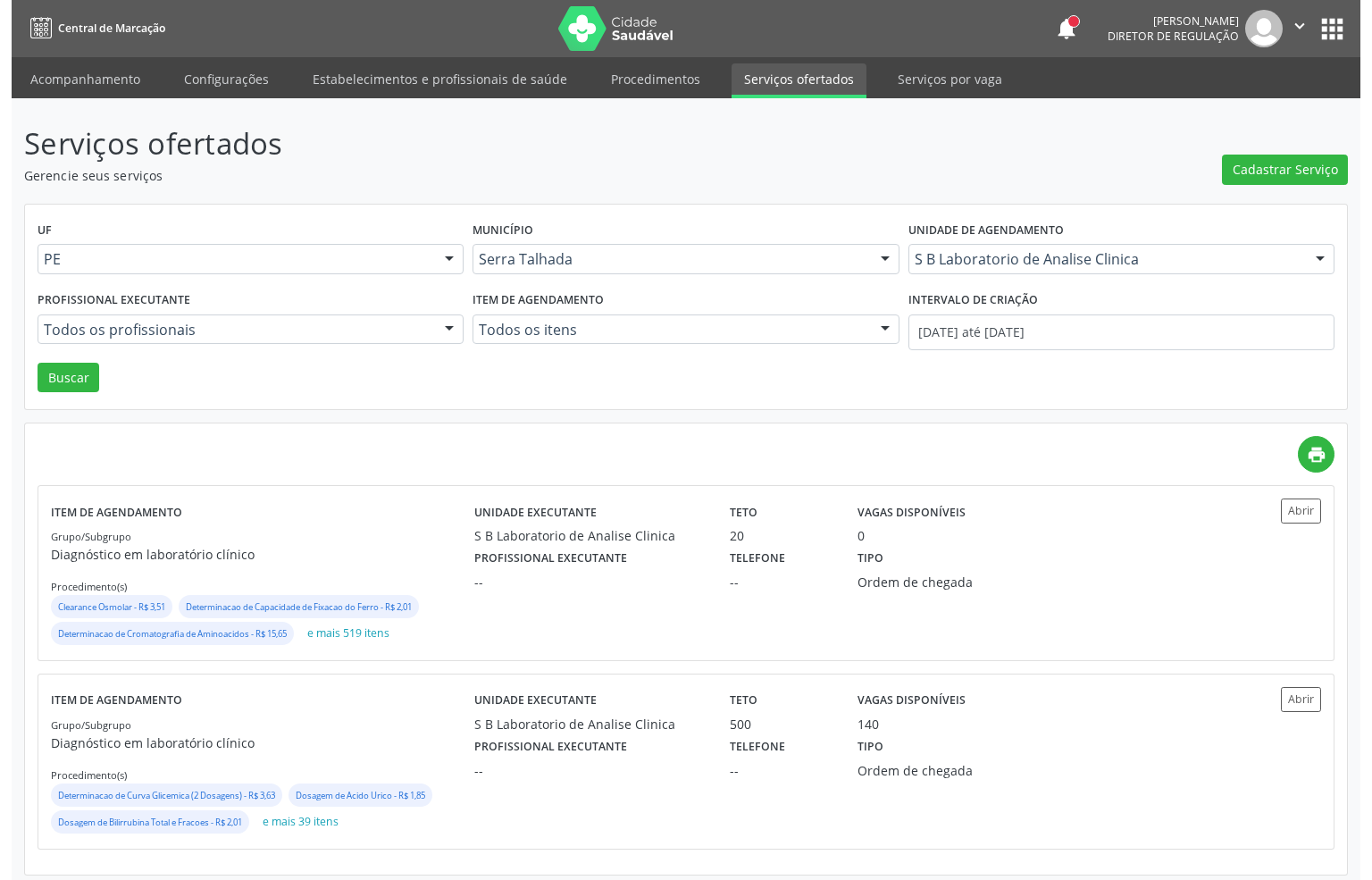
scroll to position [11, 0]
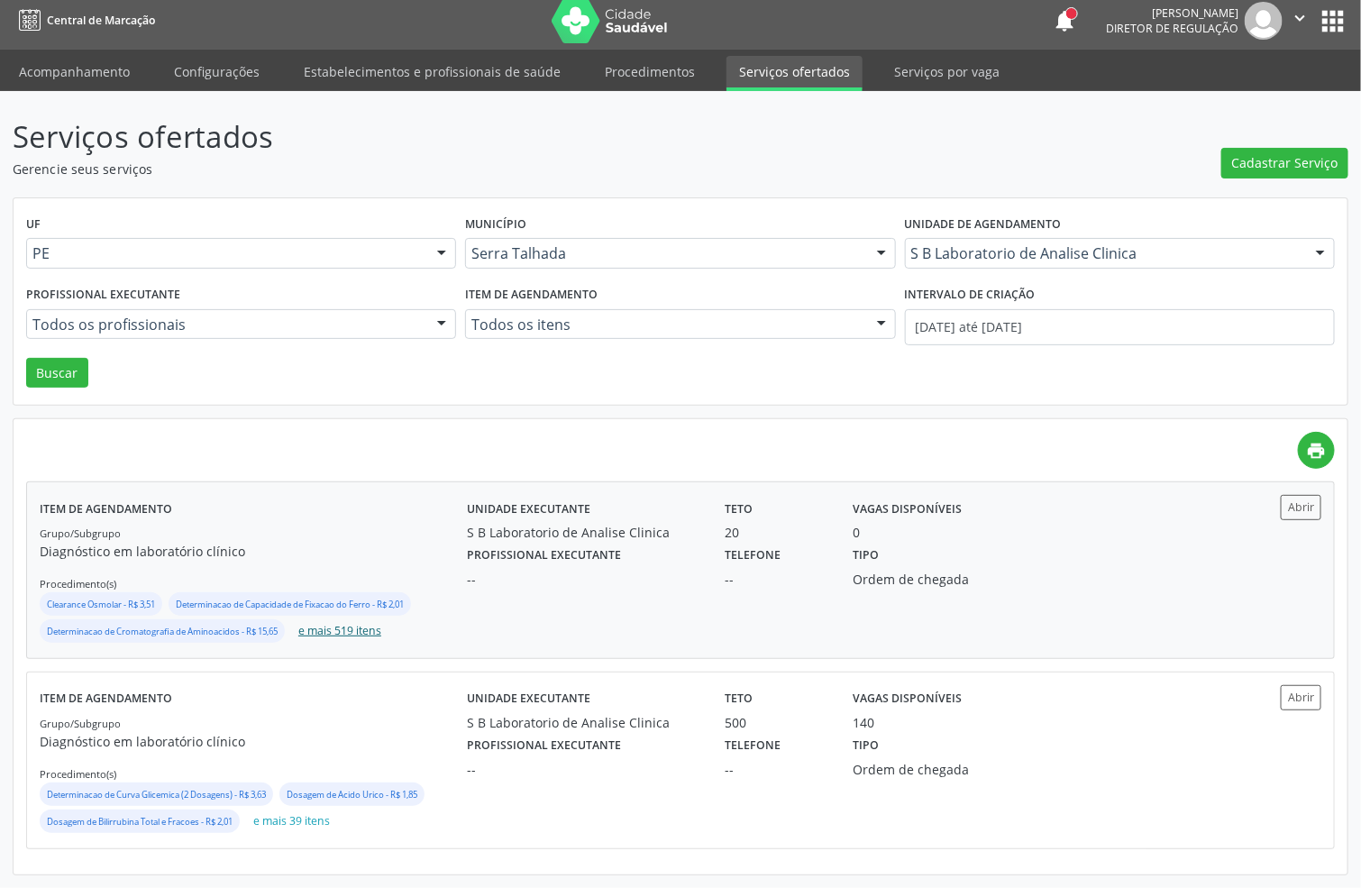
click at [366, 633] on button "e mais 519 itens" at bounding box center [339, 631] width 97 height 24
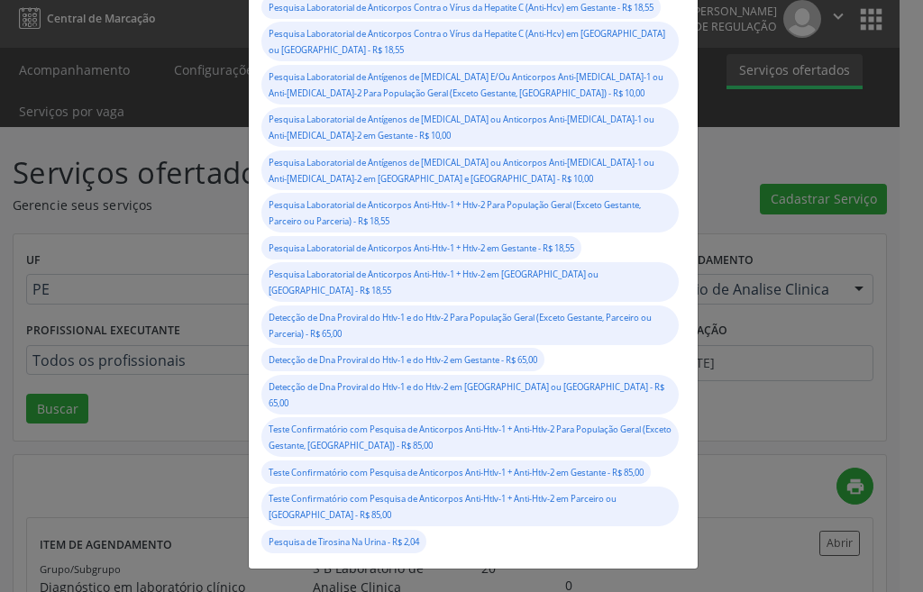
scroll to position [10004, 0]
